Goal: Task Accomplishment & Management: Use online tool/utility

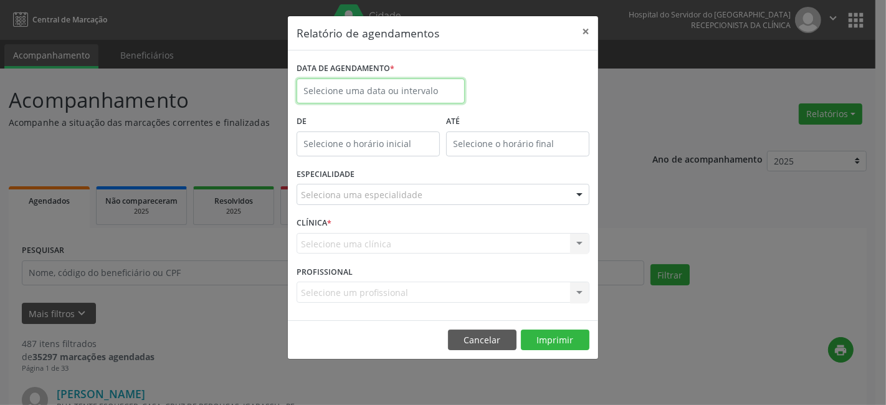
click at [354, 82] on input "text" at bounding box center [380, 90] width 168 height 25
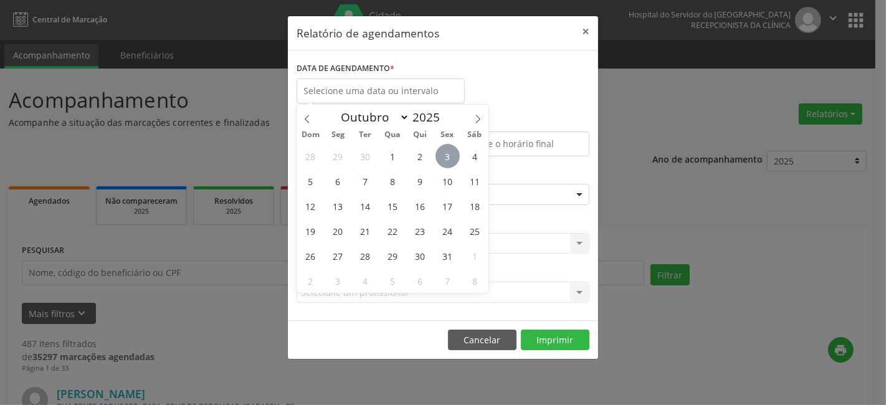
click at [448, 154] on span "3" at bounding box center [447, 156] width 24 height 24
type input "[DATE]"
click at [448, 154] on span "3" at bounding box center [447, 156] width 24 height 24
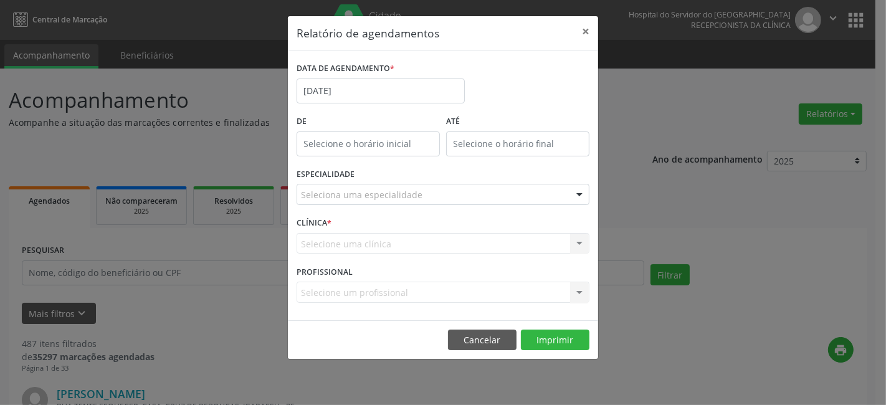
type input "12:00"
click at [361, 143] on input "12:00" at bounding box center [367, 143] width 143 height 25
click at [177, 260] on div "Relatório de agendamentos × DATA DE AGENDAMENTO * [DATE] De 12:00 ATÉ ESPECIALI…" at bounding box center [443, 202] width 886 height 405
click at [401, 186] on div "Seleciona uma especialidade" at bounding box center [442, 194] width 293 height 21
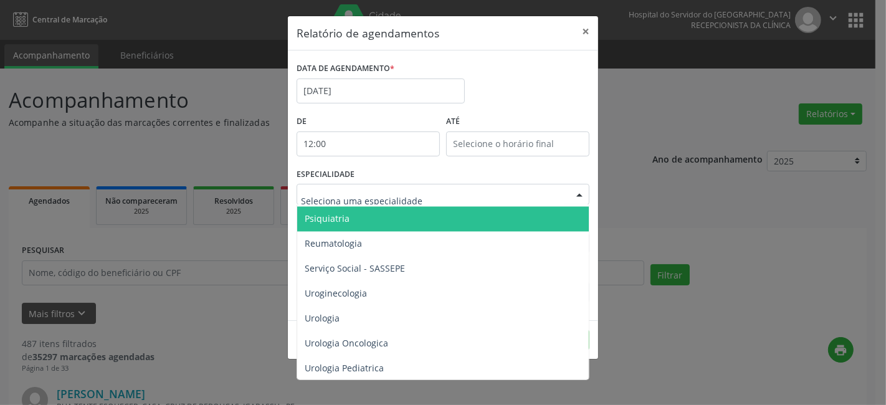
scroll to position [2177, 0]
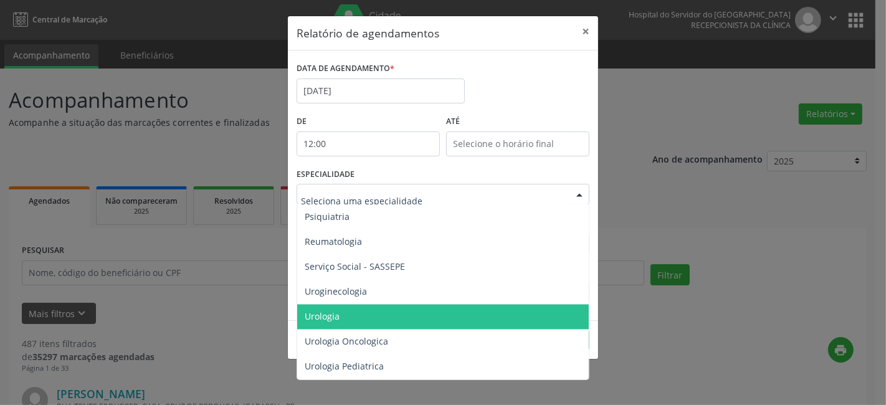
click at [319, 311] on span "Urologia" at bounding box center [322, 317] width 35 height 12
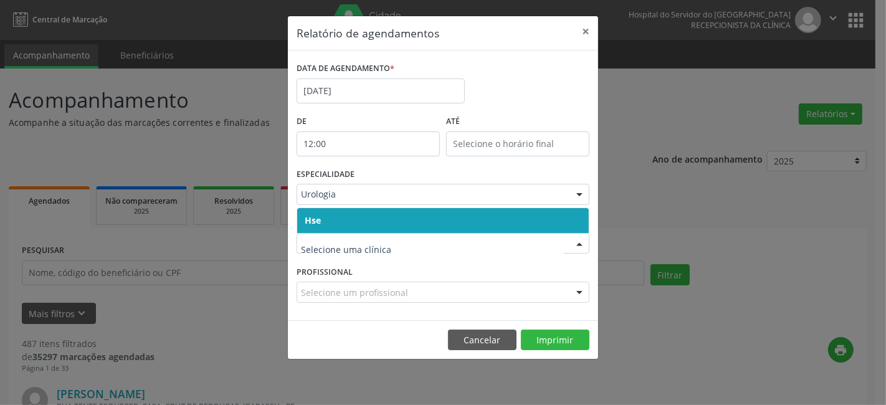
click at [349, 229] on span "Hse" at bounding box center [442, 220] width 291 height 25
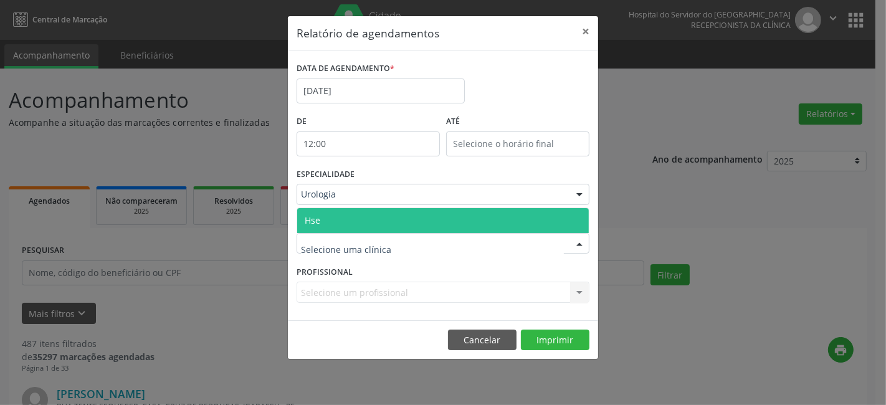
click at [368, 220] on span "Hse" at bounding box center [442, 220] width 291 height 25
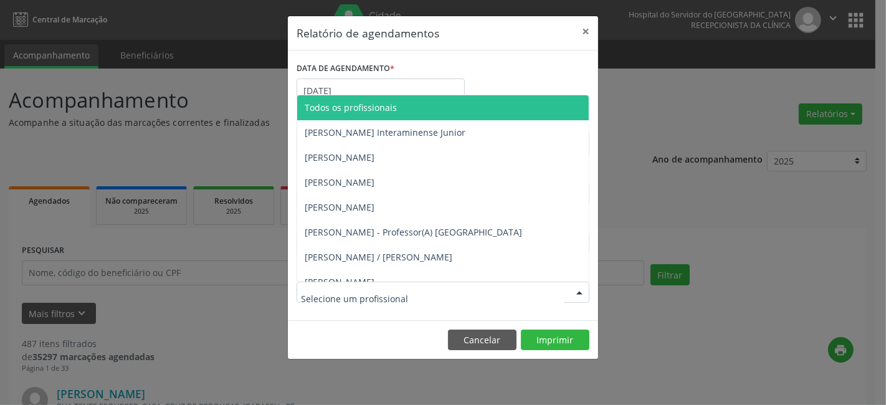
click at [329, 285] on div at bounding box center [442, 291] width 293 height 21
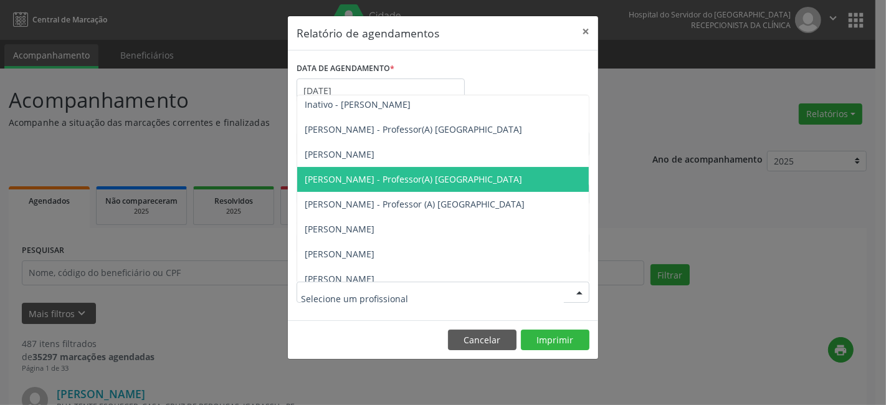
scroll to position [262, 0]
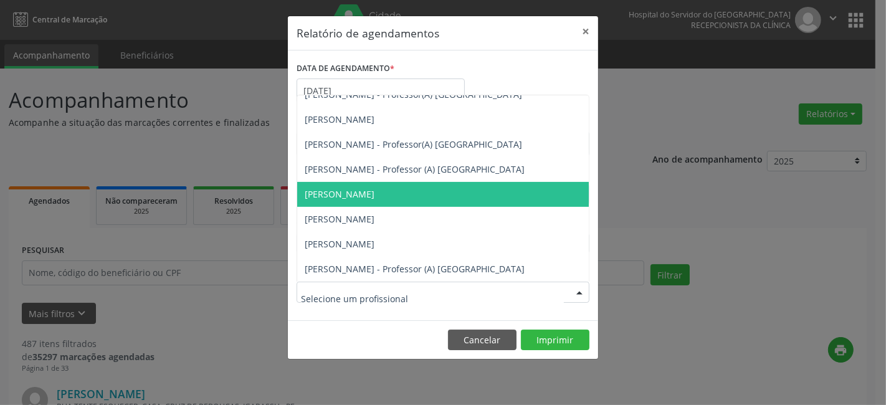
click at [345, 192] on span "[PERSON_NAME]" at bounding box center [340, 194] width 70 height 12
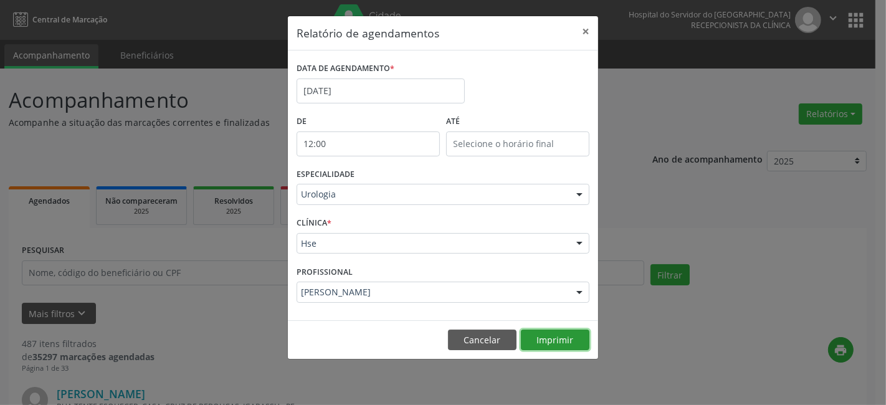
click at [545, 335] on button "Imprimir" at bounding box center [555, 339] width 69 height 21
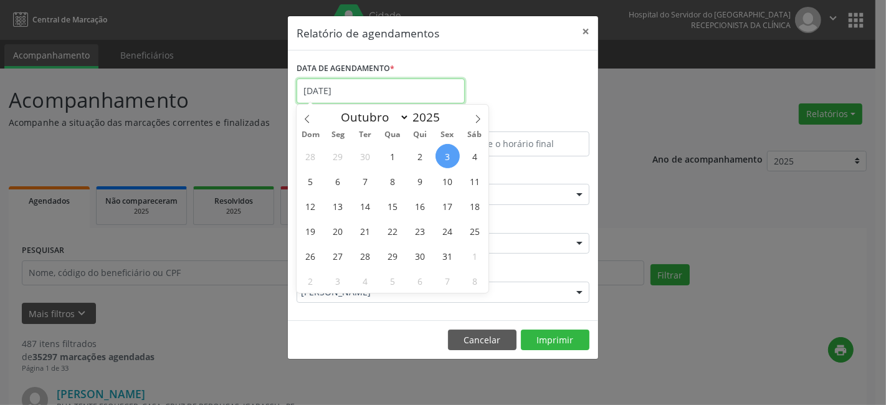
click at [347, 85] on input "[DATE]" at bounding box center [380, 90] width 168 height 25
click at [447, 156] on span "3" at bounding box center [447, 156] width 24 height 24
type input "[DATE]"
click at [447, 156] on span "3" at bounding box center [447, 156] width 24 height 24
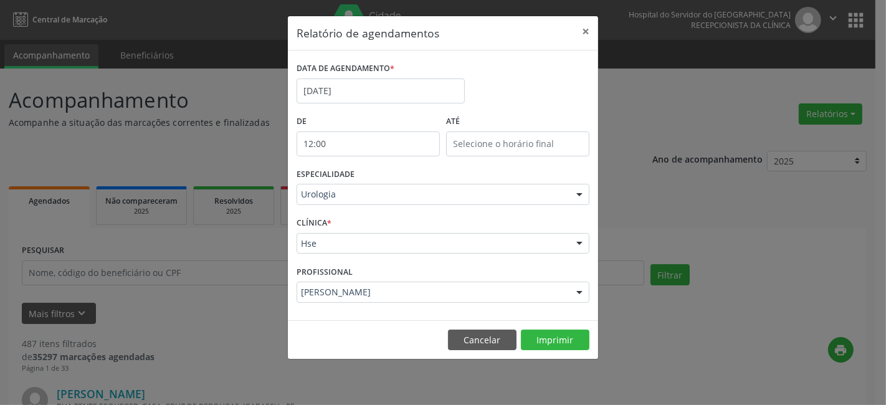
click at [579, 194] on div at bounding box center [579, 194] width 19 height 21
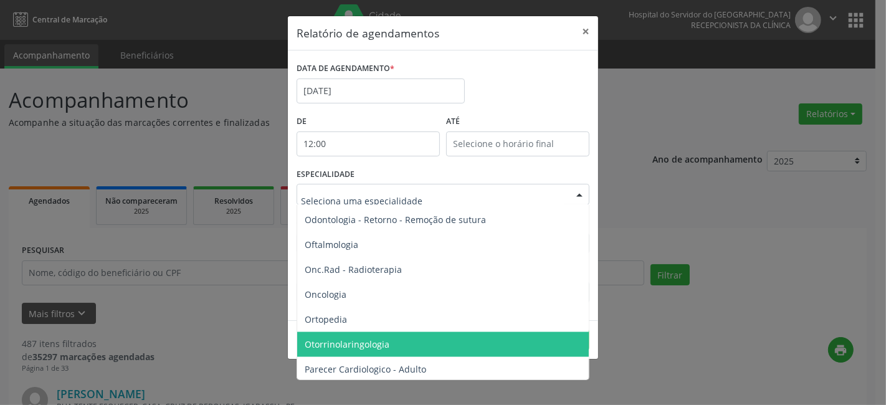
scroll to position [1693, 0]
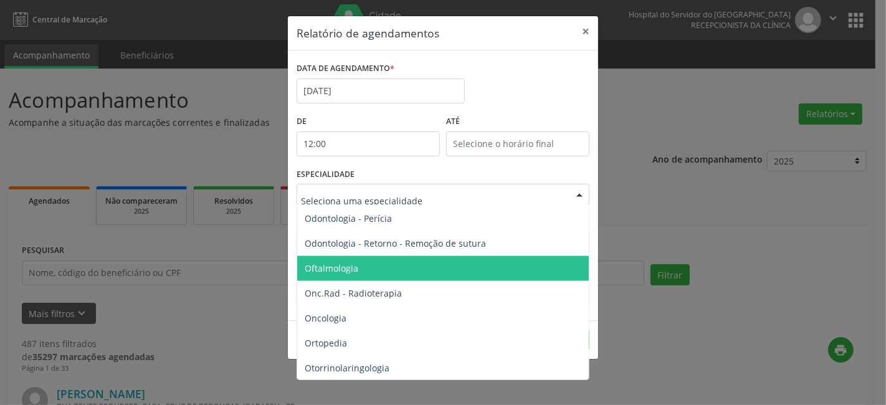
click at [338, 263] on span "Oftalmologia" at bounding box center [332, 268] width 54 height 12
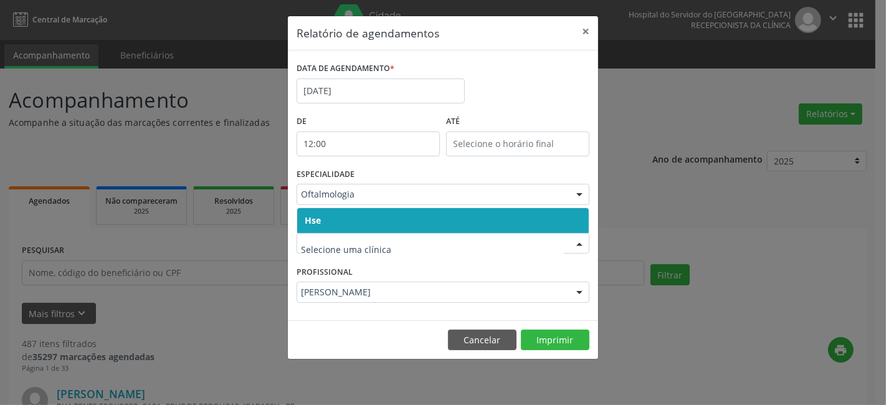
click at [341, 215] on span "Hse" at bounding box center [442, 220] width 291 height 25
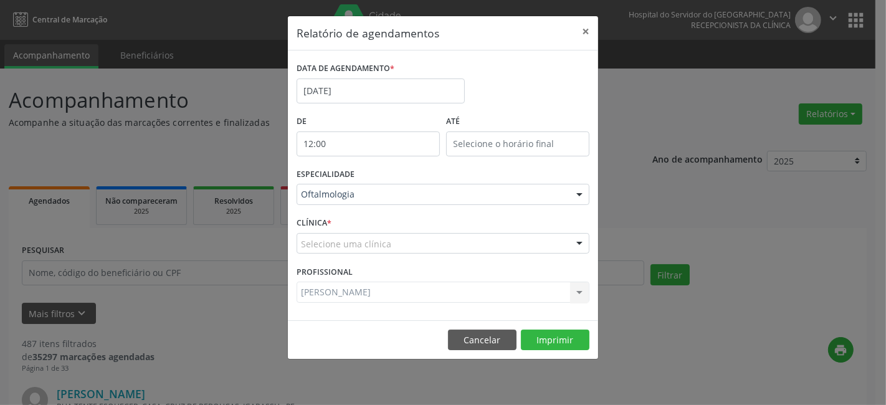
click at [344, 237] on div "Selecione uma clínica" at bounding box center [442, 243] width 293 height 21
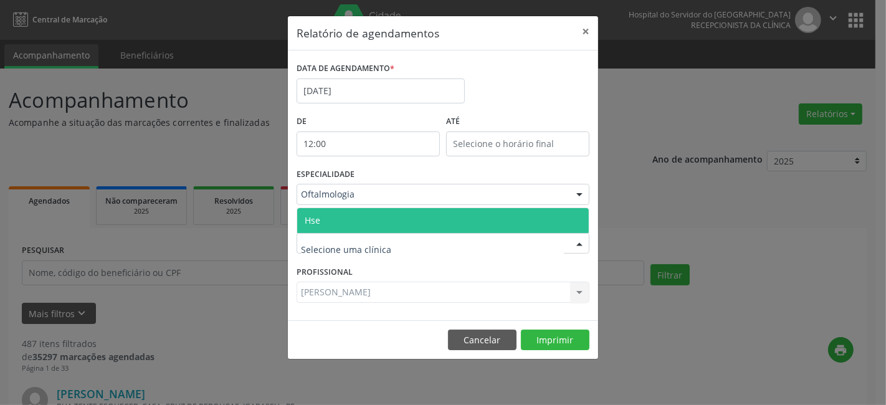
click at [349, 220] on span "Hse" at bounding box center [442, 220] width 291 height 25
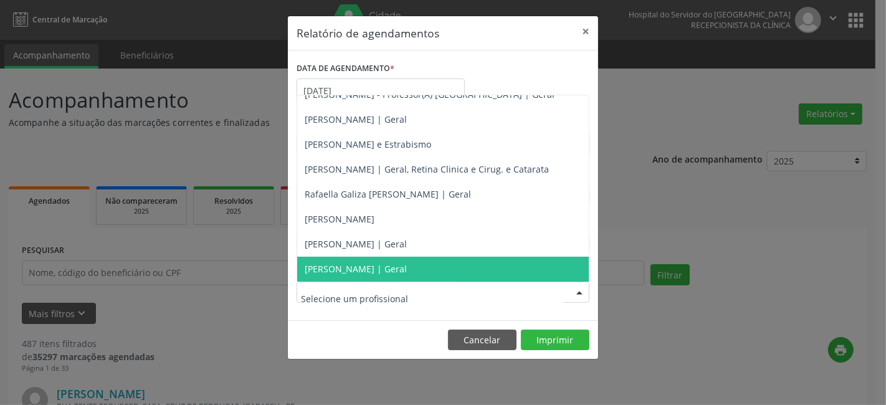
scroll to position [138, 0]
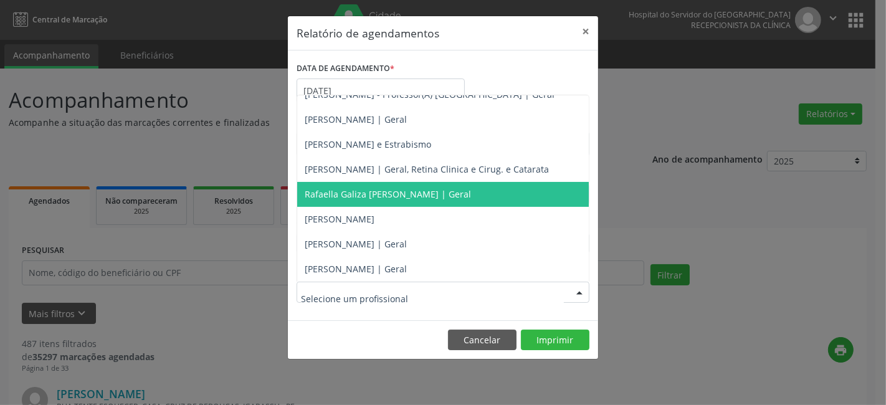
click at [354, 193] on span "Rafaella Galiza [PERSON_NAME] | Geral" at bounding box center [388, 194] width 166 height 12
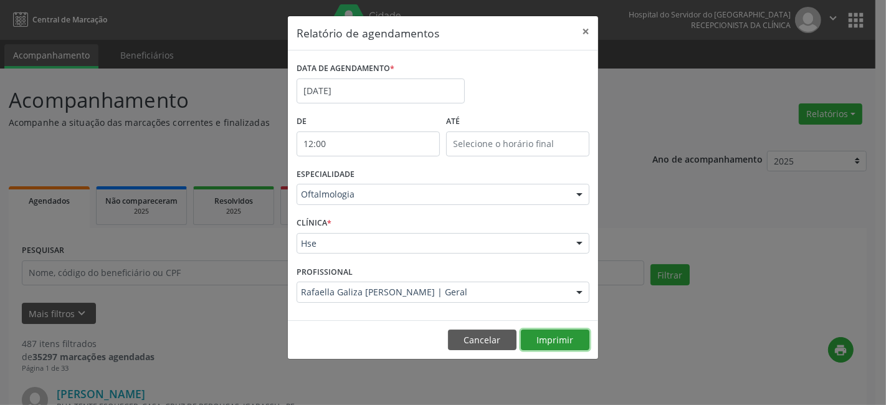
click at [552, 340] on button "Imprimir" at bounding box center [555, 339] width 69 height 21
